Goal: Task Accomplishment & Management: Use online tool/utility

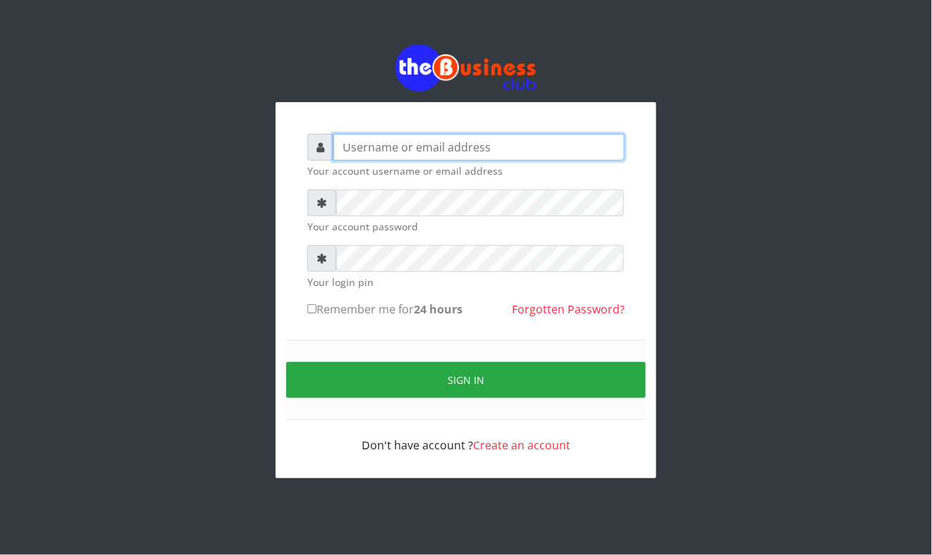
type input "Mavincio"
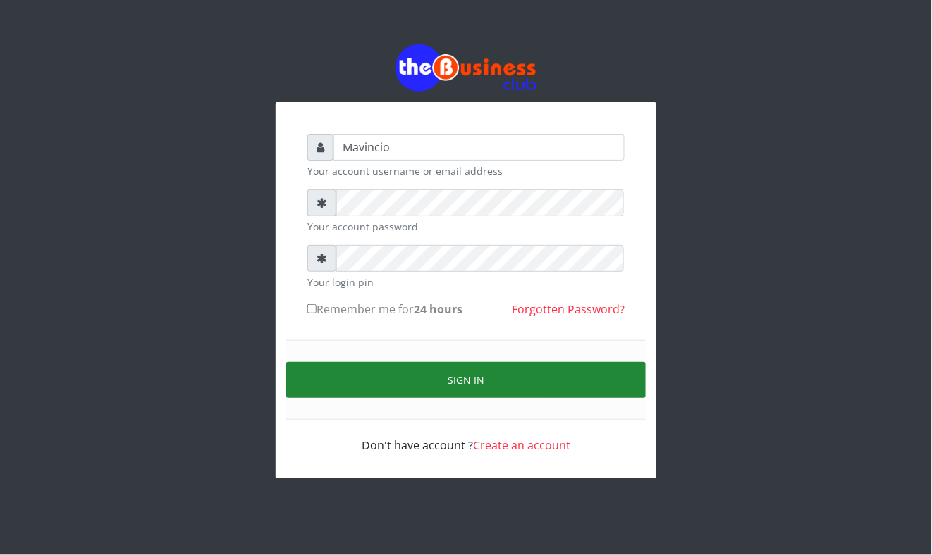
click at [467, 381] on button "Sign in" at bounding box center [466, 380] width 360 height 36
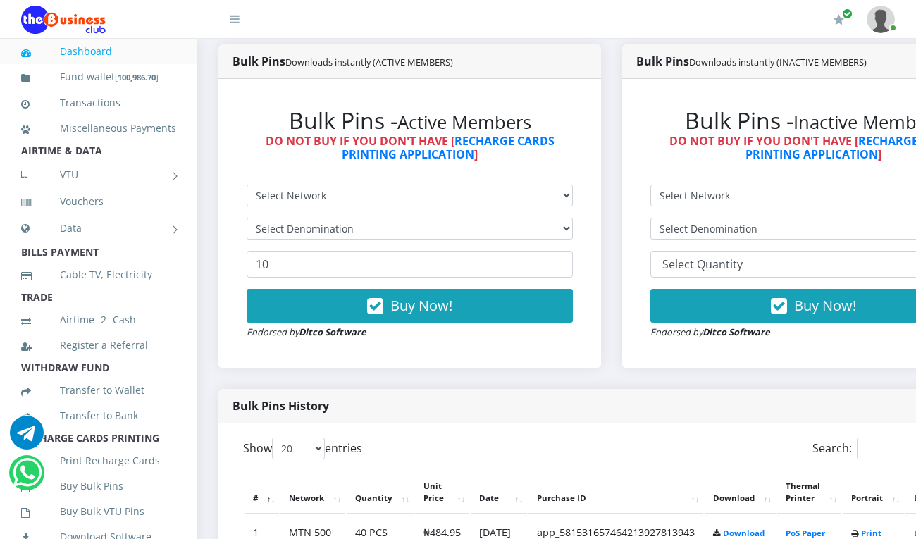
scroll to position [451, 0]
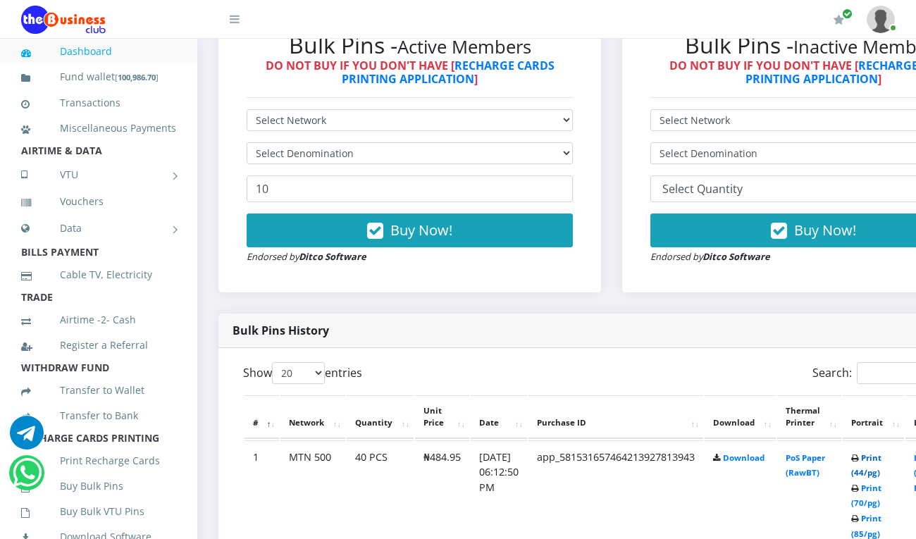
click at [878, 460] on link "Print (44/pg)" at bounding box center [867, 466] width 30 height 26
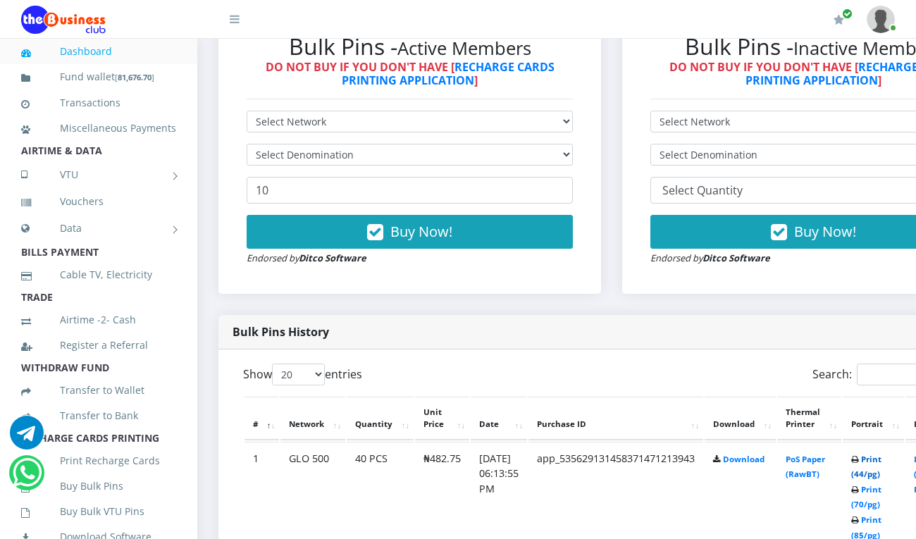
click at [878, 460] on link "Print (44/pg)" at bounding box center [867, 467] width 30 height 26
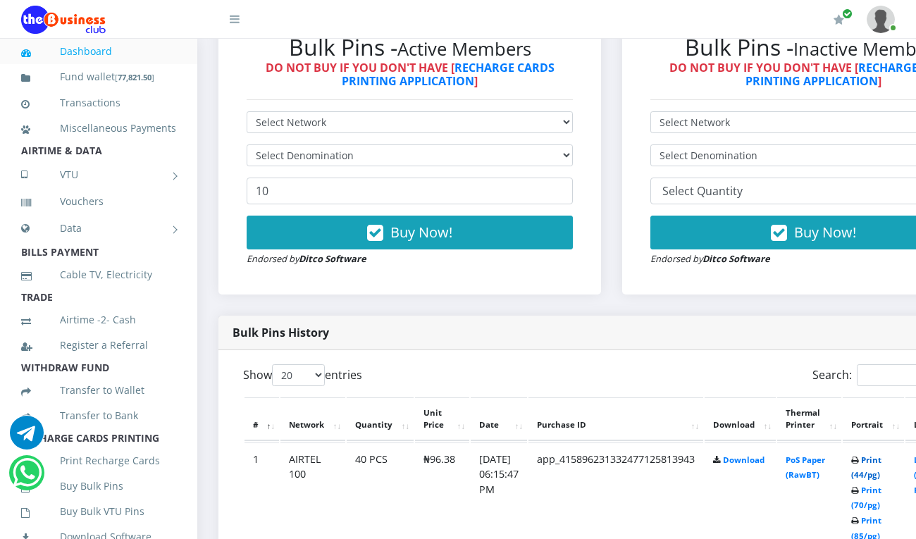
click at [882, 464] on link "Print (44/pg)" at bounding box center [867, 468] width 30 height 26
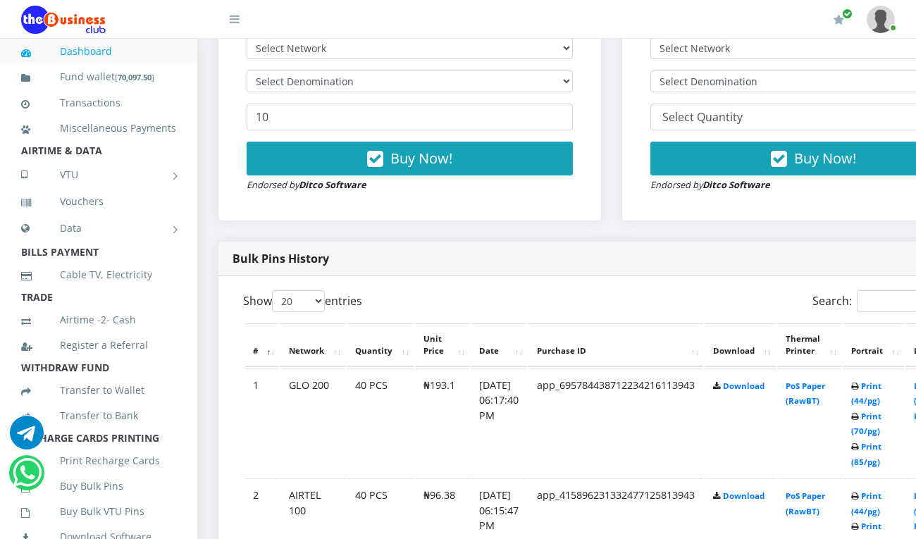
scroll to position [560, 0]
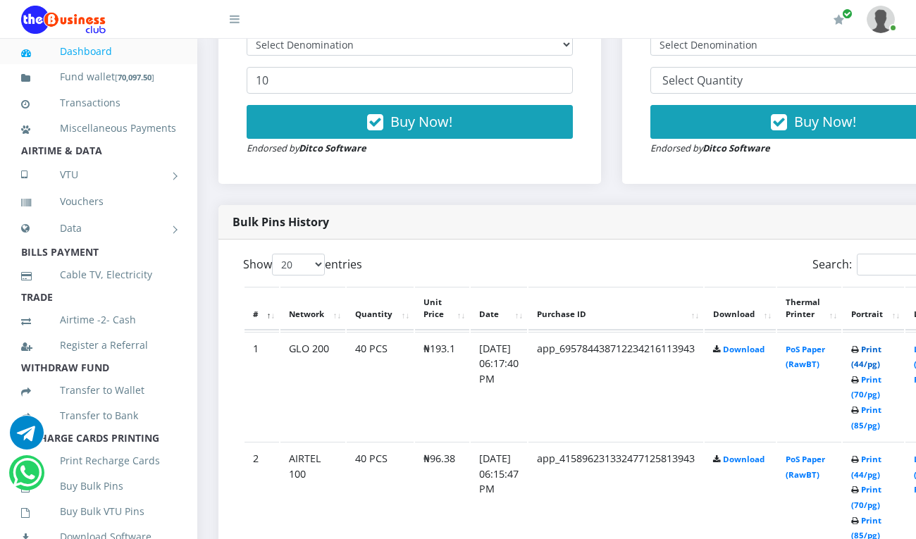
click at [882, 353] on link "Print (44/pg)" at bounding box center [867, 357] width 30 height 26
click at [882, 350] on link "Print (44/pg)" at bounding box center [867, 357] width 30 height 26
click at [882, 352] on link "Print (44/pg)" at bounding box center [867, 357] width 30 height 26
